Goal: Contribute content: Add original content to the website for others to see

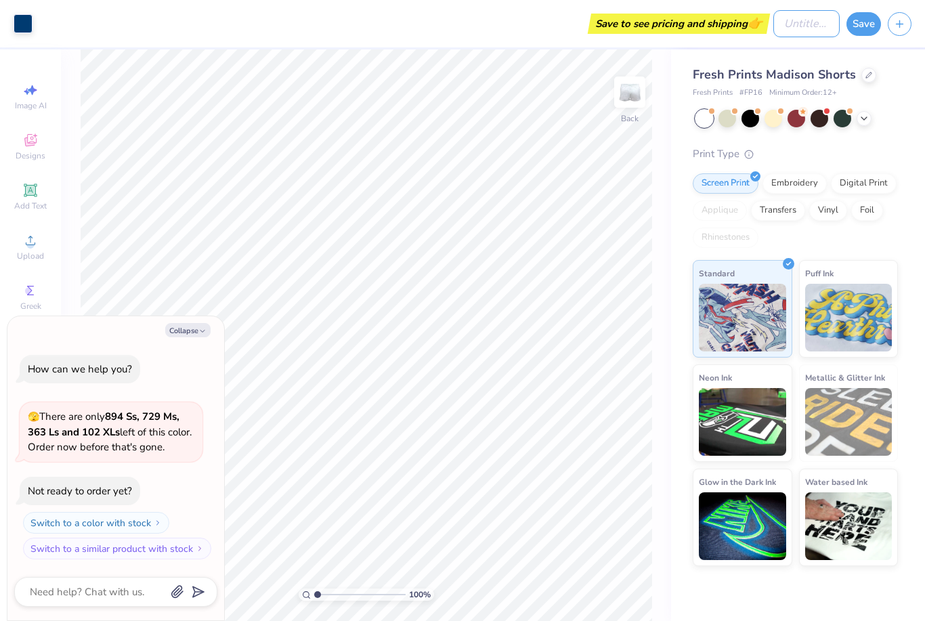
click at [789, 24] on input "Design Title" at bounding box center [807, 23] width 66 height 27
type input "s"
type textarea "x"
type input "sh"
type textarea "x"
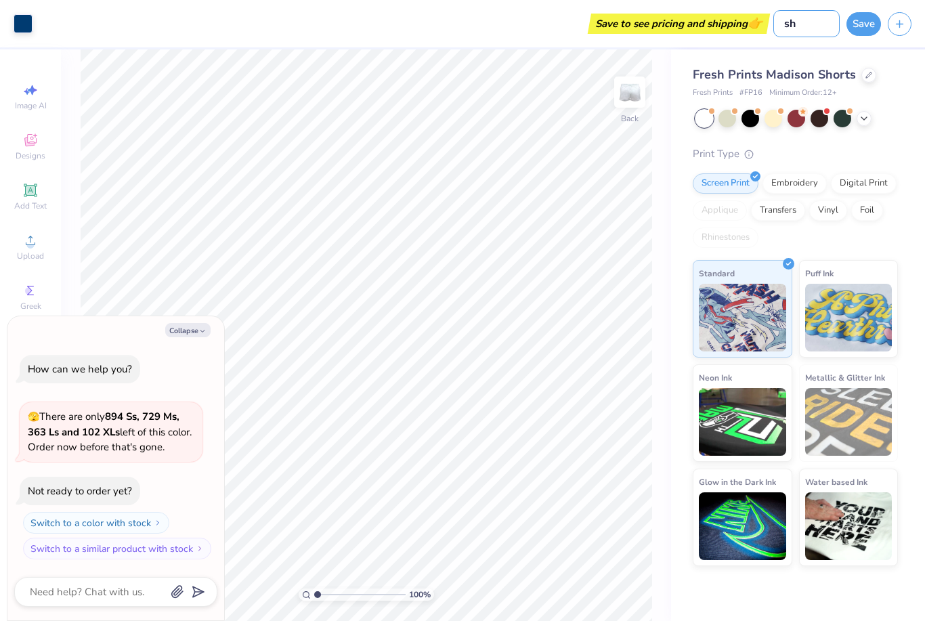
type input "sho"
type textarea "x"
type input "shor"
type textarea "x"
type input "short"
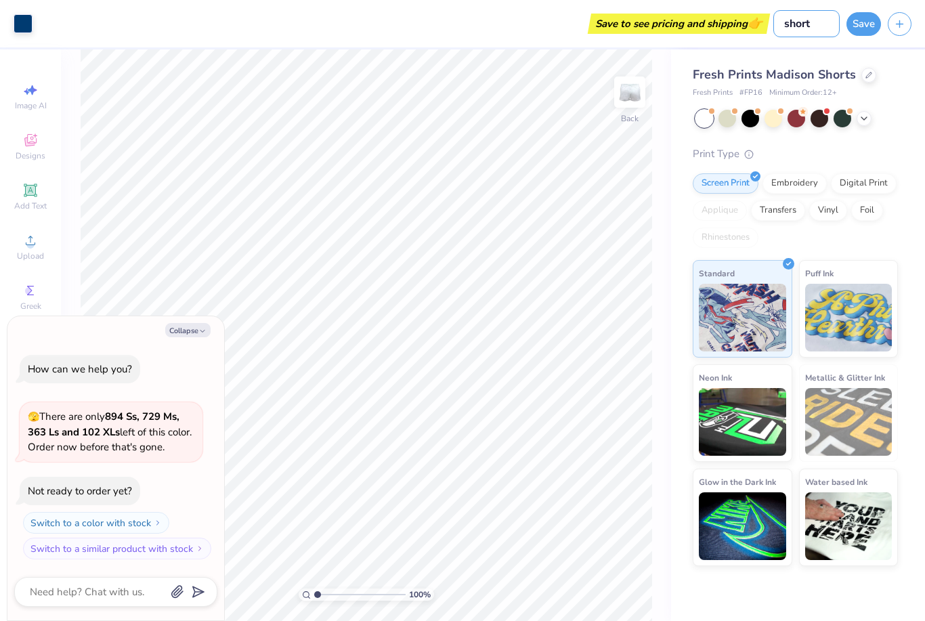
type textarea "x"
type input "shorts"
type textarea "x"
type input "shorts"
click at [867, 21] on button "Save" at bounding box center [864, 24] width 35 height 24
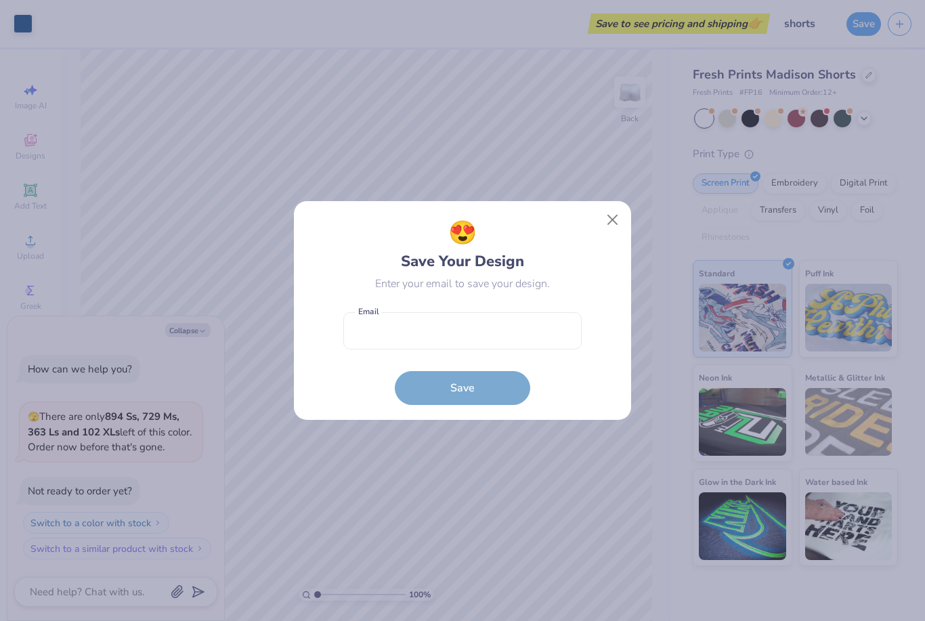
click at [602, 231] on button "Close" at bounding box center [613, 220] width 26 height 26
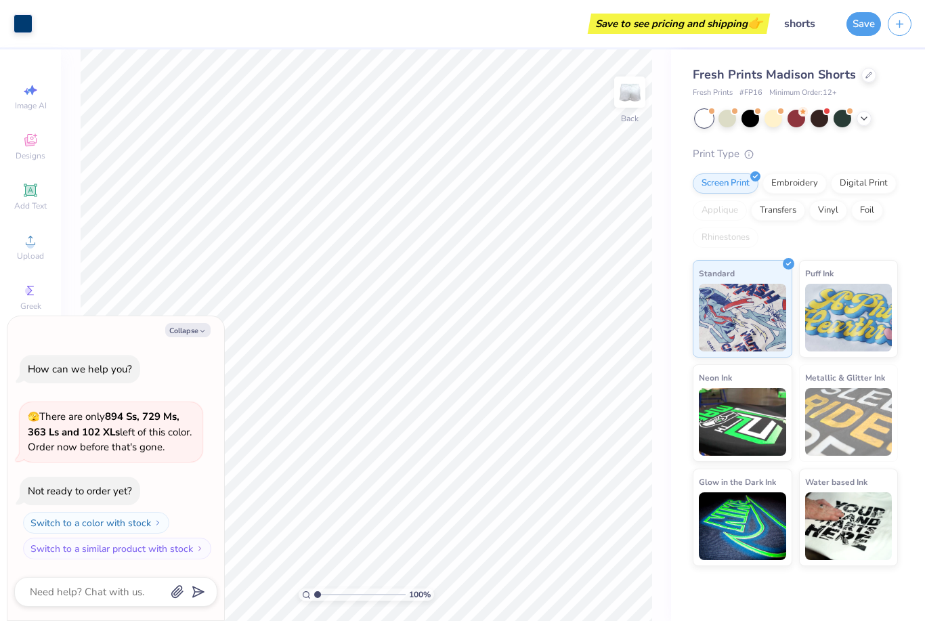
click at [675, 12] on div "Save to see pricing and shipping 👉" at bounding box center [403, 23] width 728 height 47
type textarea "x"
